Goal: Information Seeking & Learning: Get advice/opinions

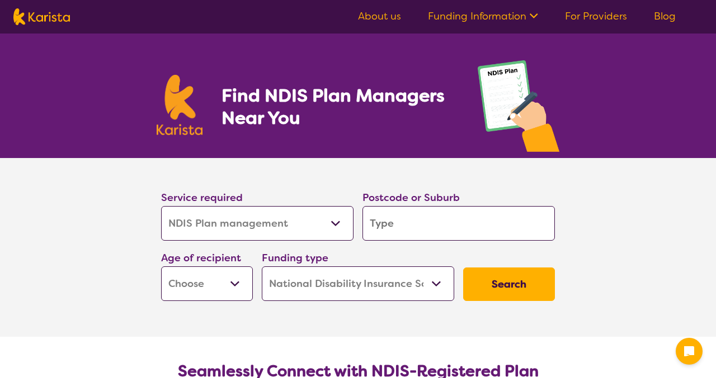
select select "NDIS Plan management"
select select "NDIS"
select select "NDIS Plan management"
select select "NDIS"
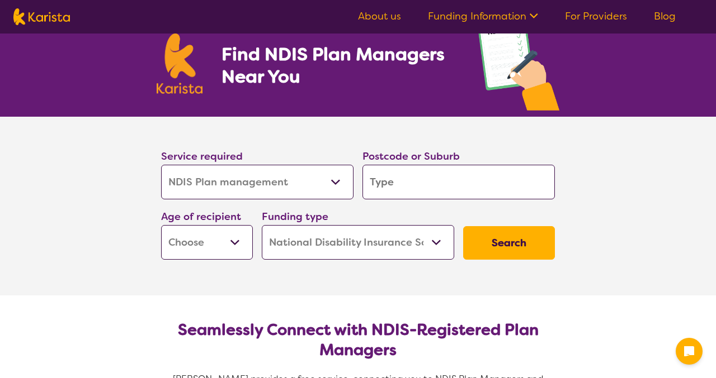
scroll to position [42, 0]
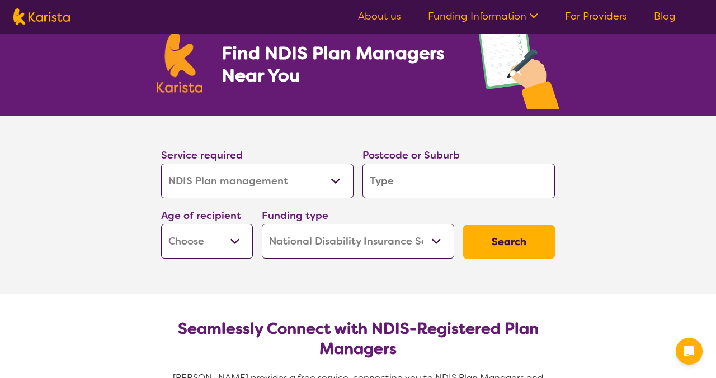
click at [469, 181] on input "search" at bounding box center [458, 181] width 192 height 35
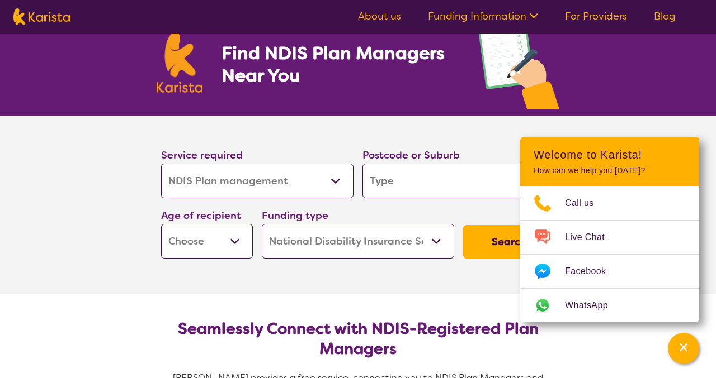
type input "2296"
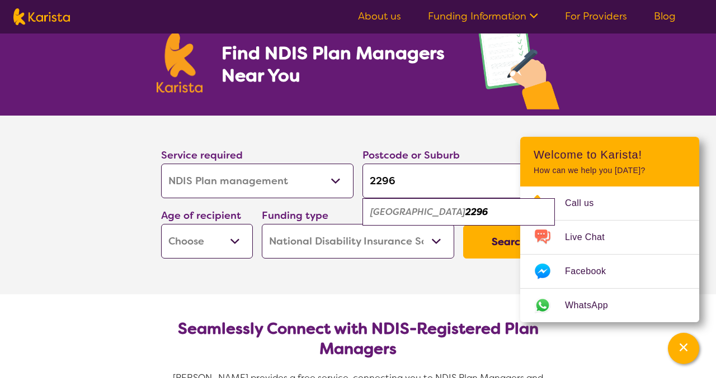
click at [410, 305] on section "Seamlessly Connect with NDIS-Registered Plan Managers Karista provides a free s…" at bounding box center [357, 372] width 429 height 155
click at [234, 239] on select "Early Childhood - 0 to 9 Child - 10 to 11 Adolescent - 12 to 17 Adult - 18 to 6…" at bounding box center [207, 241] width 92 height 35
select select "CH"
click at [161, 224] on select "Early Childhood - 0 to 9 Child - 10 to 11 Adolescent - 12 to 17 Adult - 18 to 6…" at bounding box center [207, 241] width 92 height 35
select select "CH"
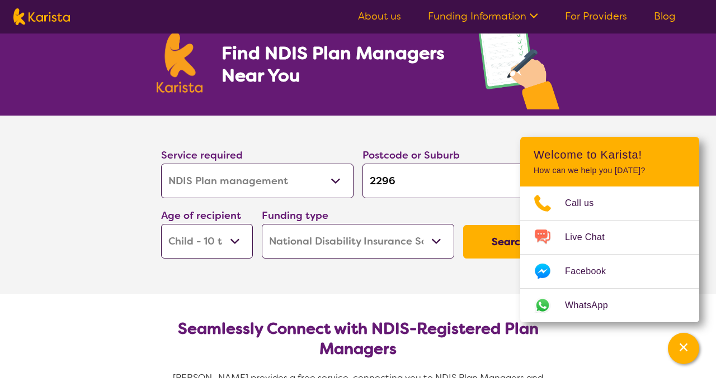
click at [337, 307] on section "Seamlessly Connect with NDIS-Registered Plan Managers Karista provides a free s…" at bounding box center [357, 372] width 429 height 155
click at [487, 258] on button "Search" at bounding box center [509, 242] width 92 height 34
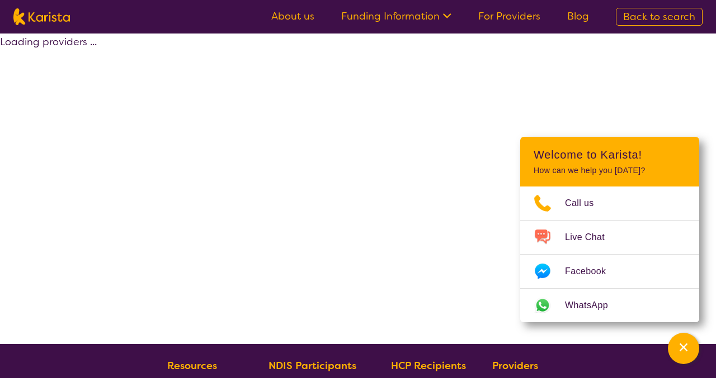
select select "by_score"
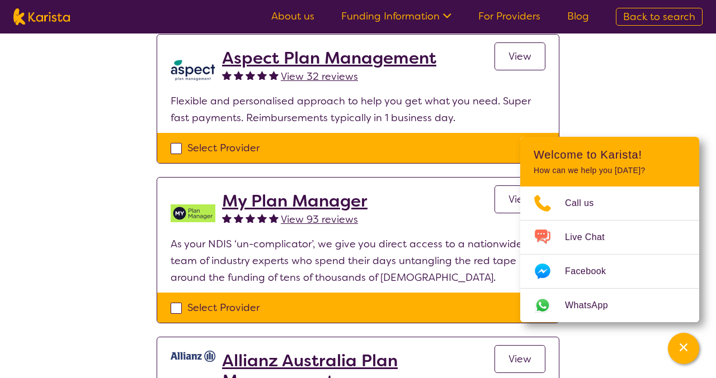
scroll to position [750, 0]
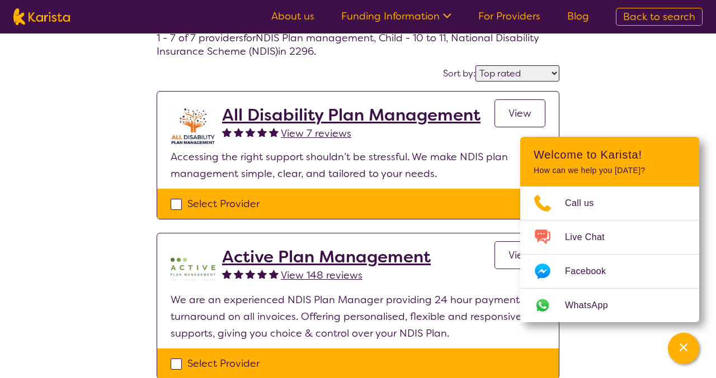
scroll to position [53, 0]
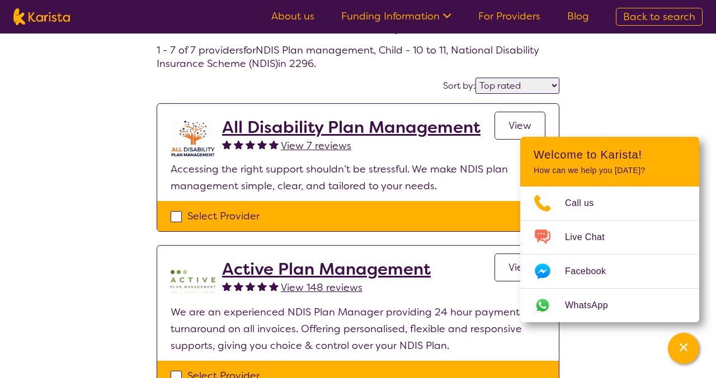
click at [342, 270] on h2 "Active Plan Management" at bounding box center [326, 269] width 209 height 20
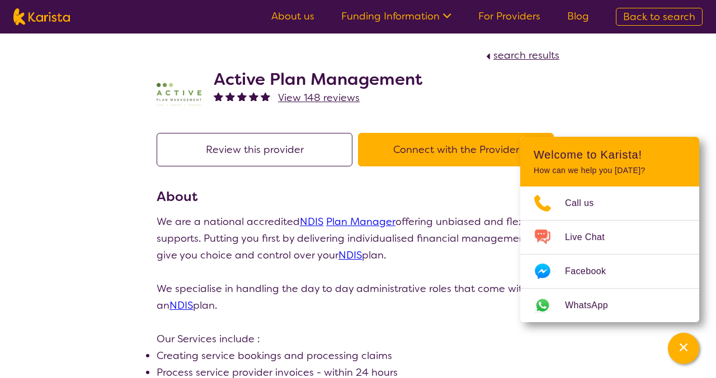
click at [472, 193] on h3 "About" at bounding box center [358, 197] width 403 height 20
click at [417, 149] on button "Connect with the Provider" at bounding box center [456, 150] width 196 height 34
